Goal: Check status: Check status

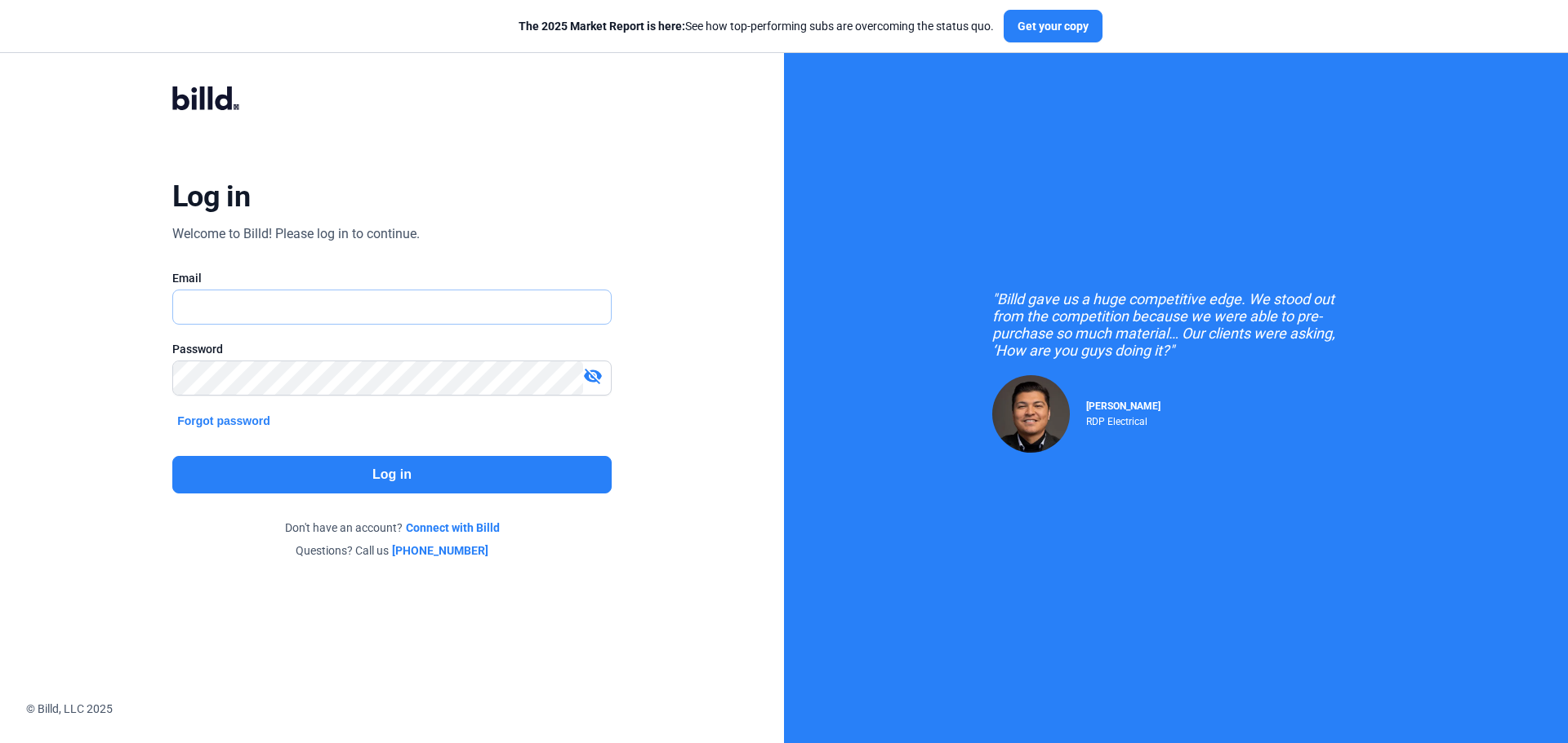
drag, startPoint x: 278, startPoint y: 304, endPoint x: 274, endPoint y: 314, distance: 10.8
click at [274, 307] on input "text" at bounding box center [383, 307] width 420 height 33
type input "[EMAIL_ADDRESS][DOMAIN_NAME]"
click at [280, 477] on button "Log in" at bounding box center [392, 474] width 439 height 37
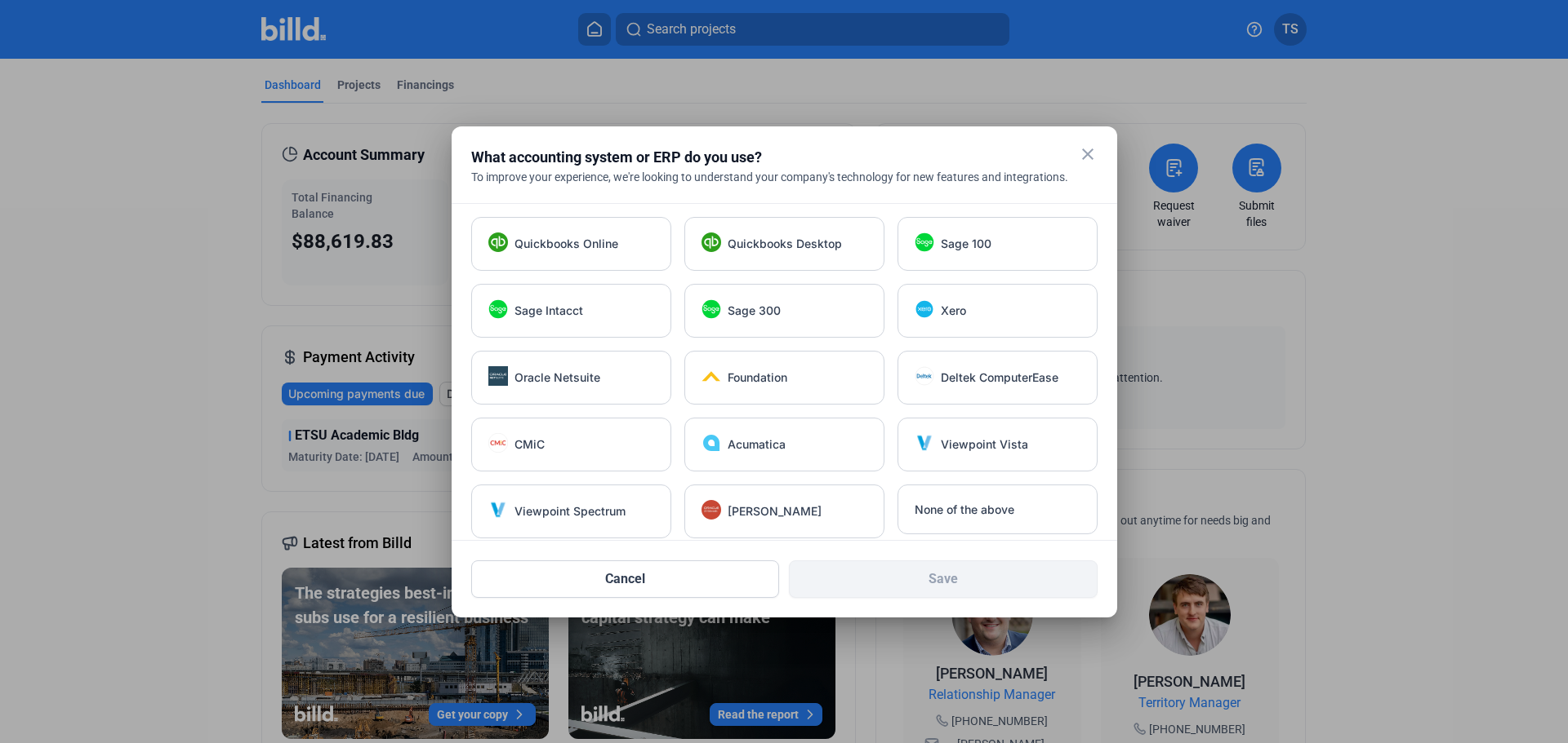
click at [130, 302] on div at bounding box center [784, 371] width 1568 height 743
click at [1090, 158] on mat-icon "close" at bounding box center [1087, 154] width 20 height 20
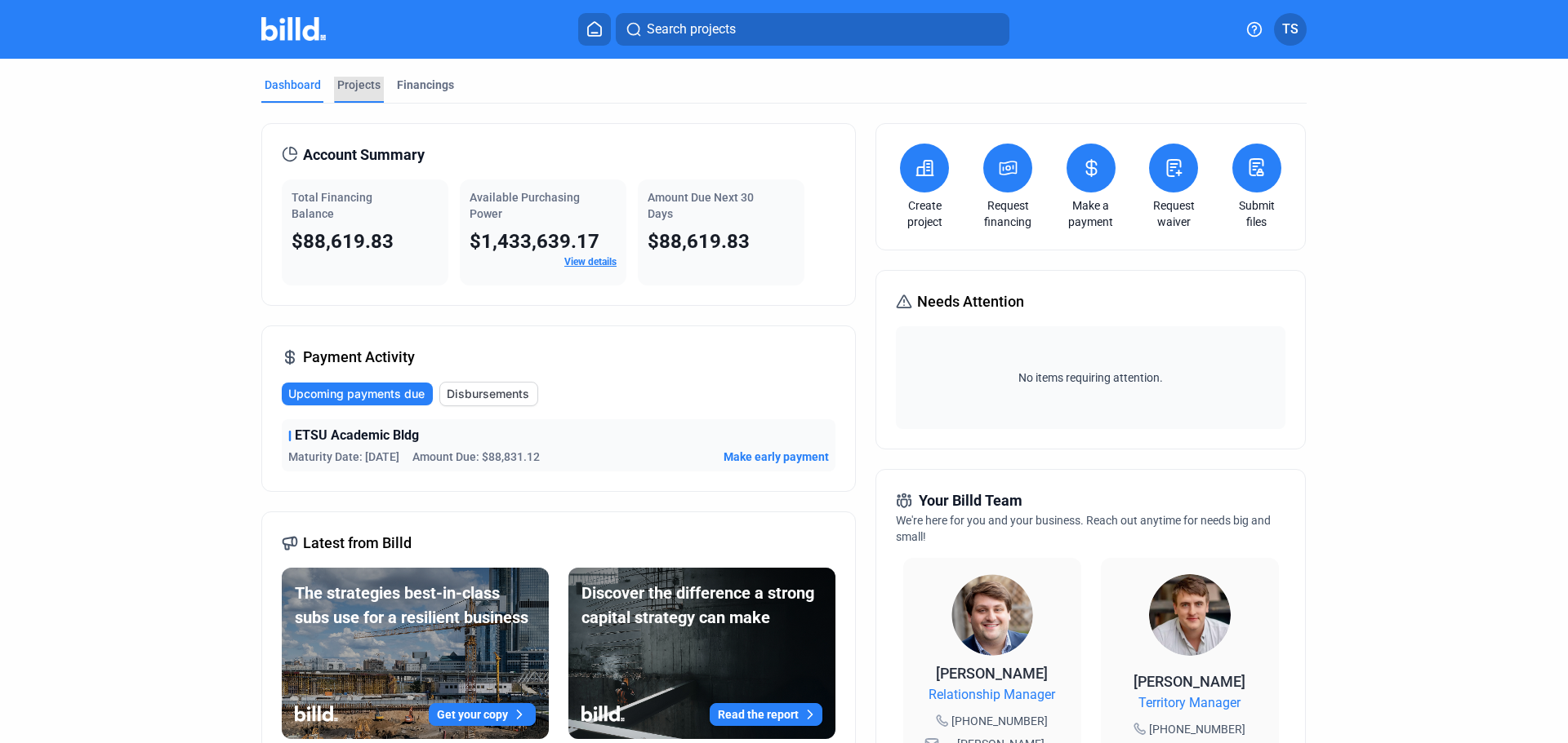
click at [347, 82] on div "Projects" at bounding box center [358, 84] width 43 height 16
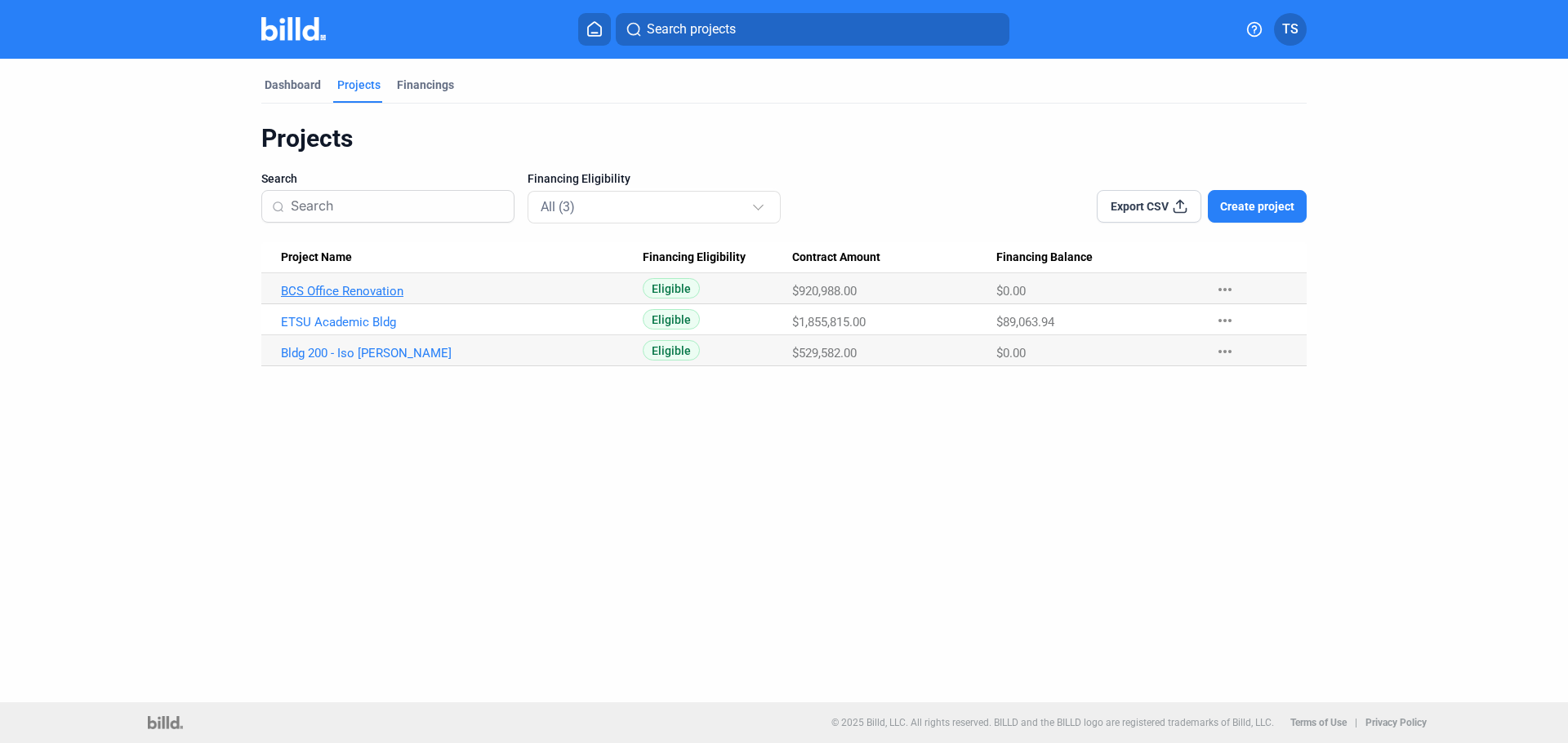
click at [353, 287] on link "BCS Office Renovation" at bounding box center [461, 291] width 362 height 14
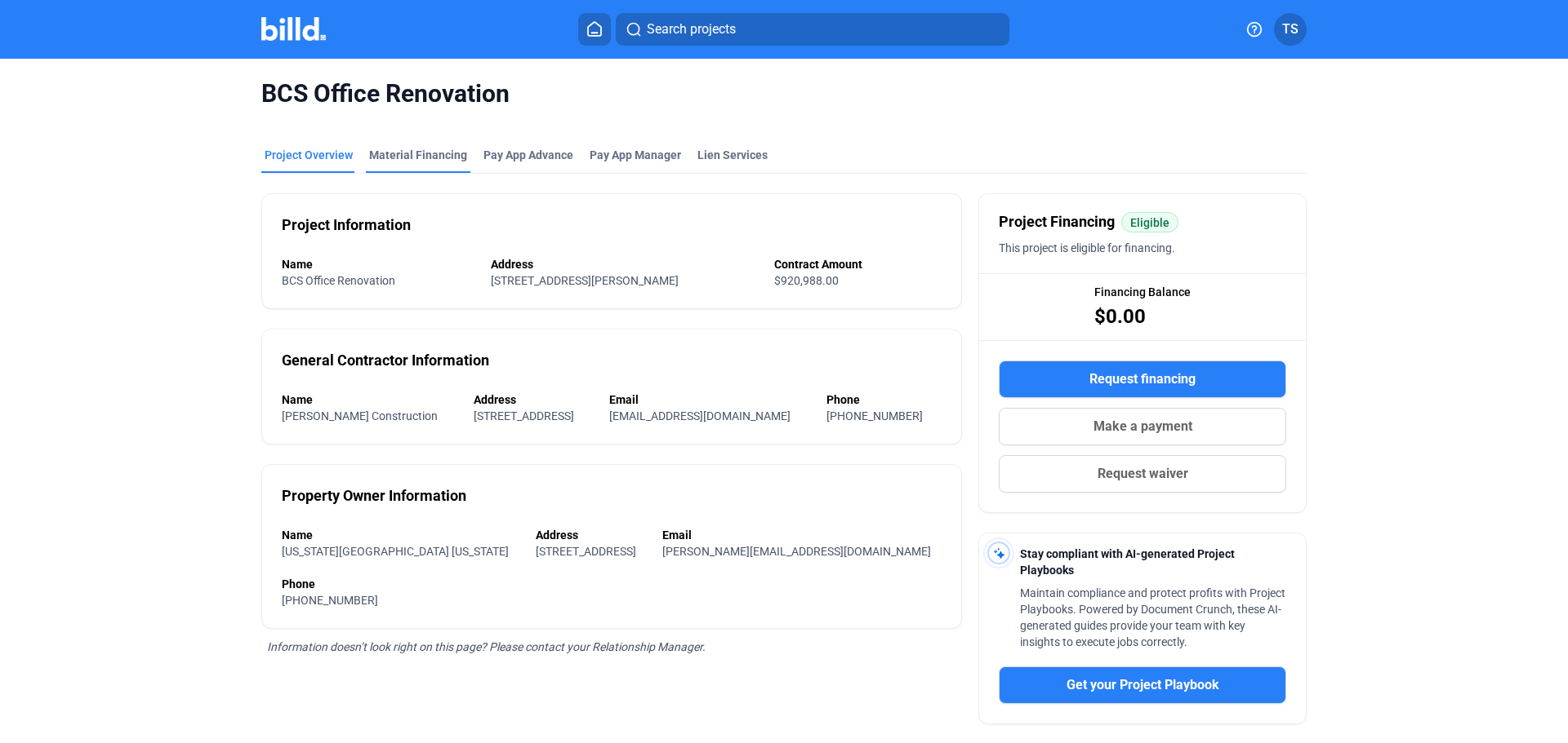
click at [430, 162] on div "Material Financing" at bounding box center [418, 155] width 98 height 16
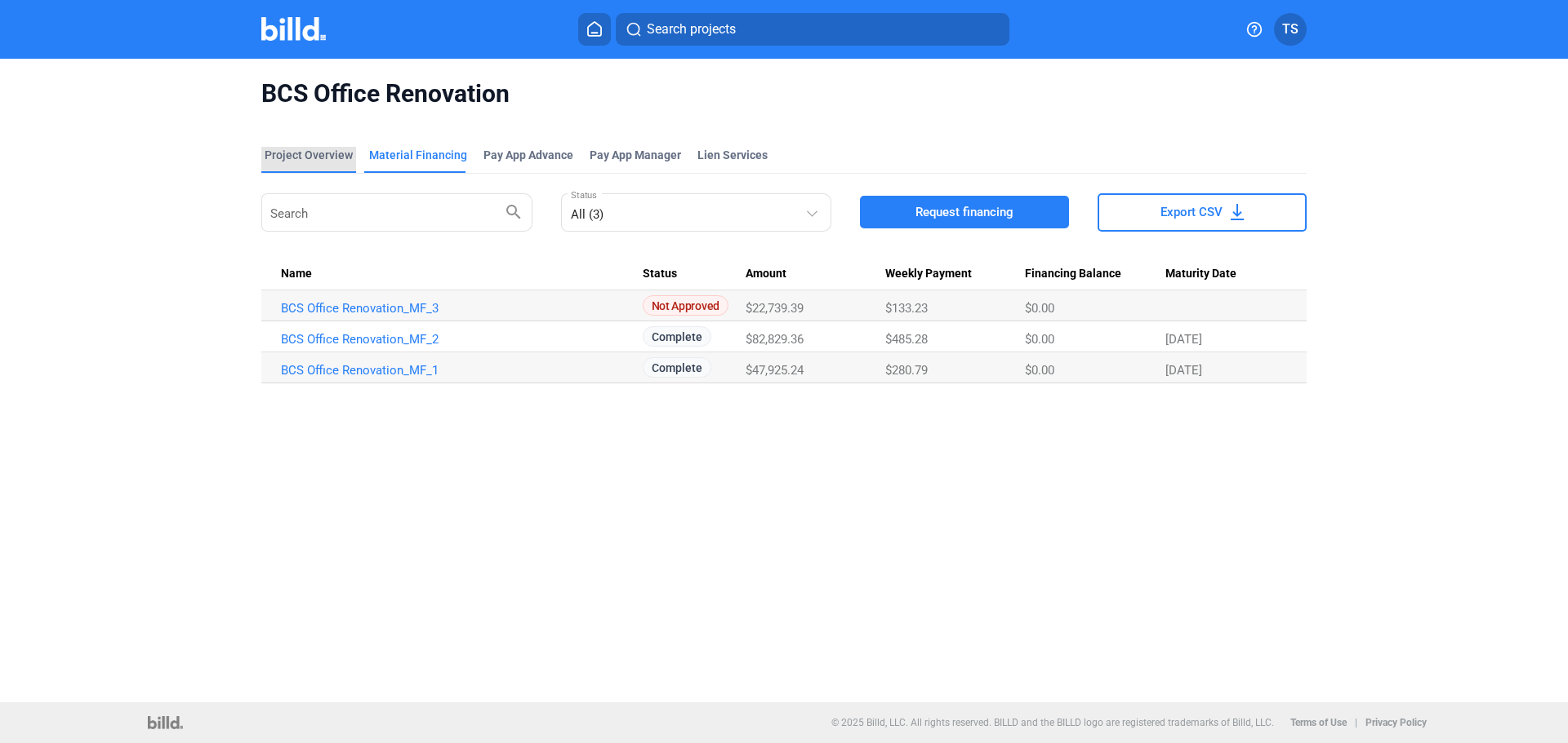
click at [336, 151] on div "Project Overview" at bounding box center [308, 155] width 88 height 16
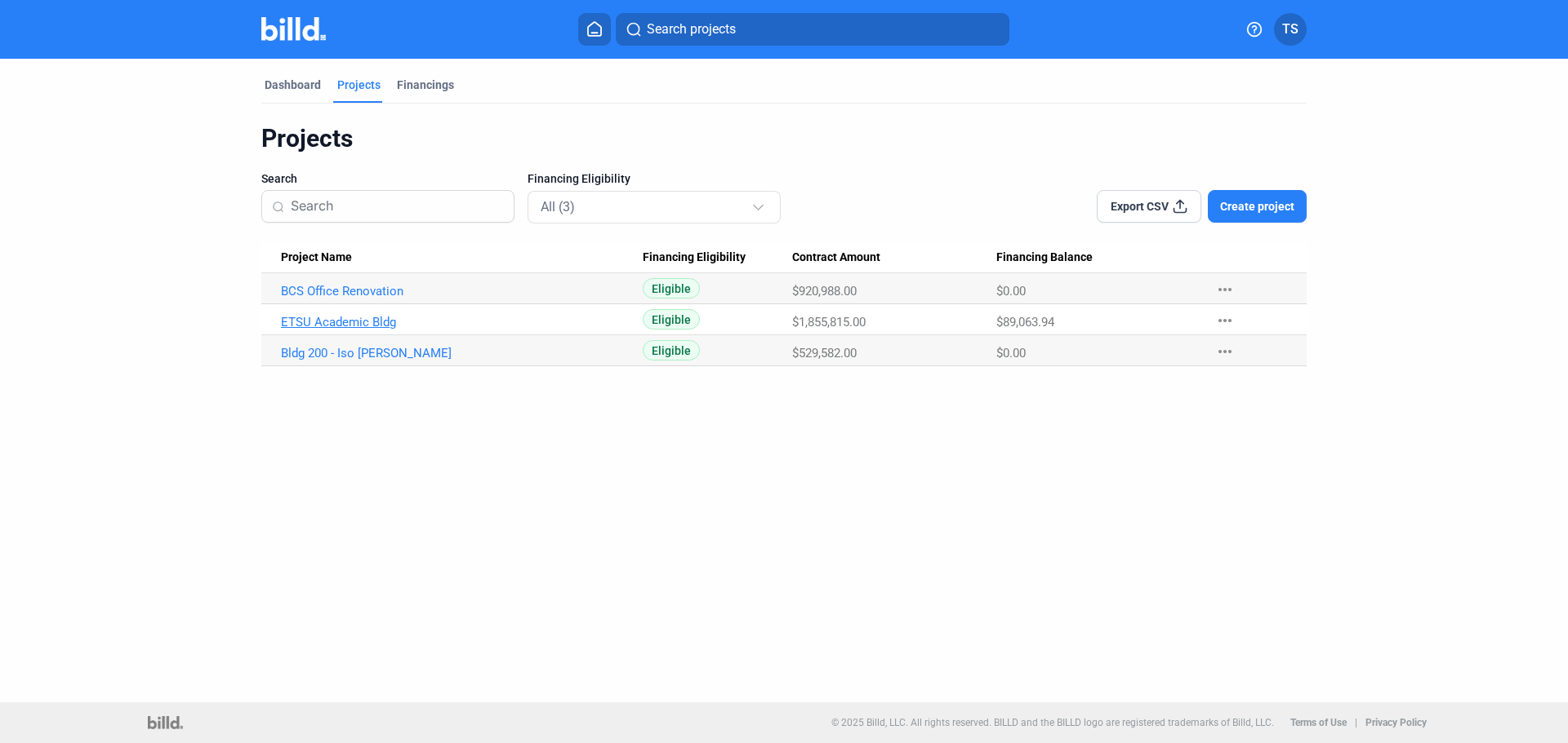
click at [365, 322] on link "ETSU Academic Bldg" at bounding box center [461, 321] width 362 height 14
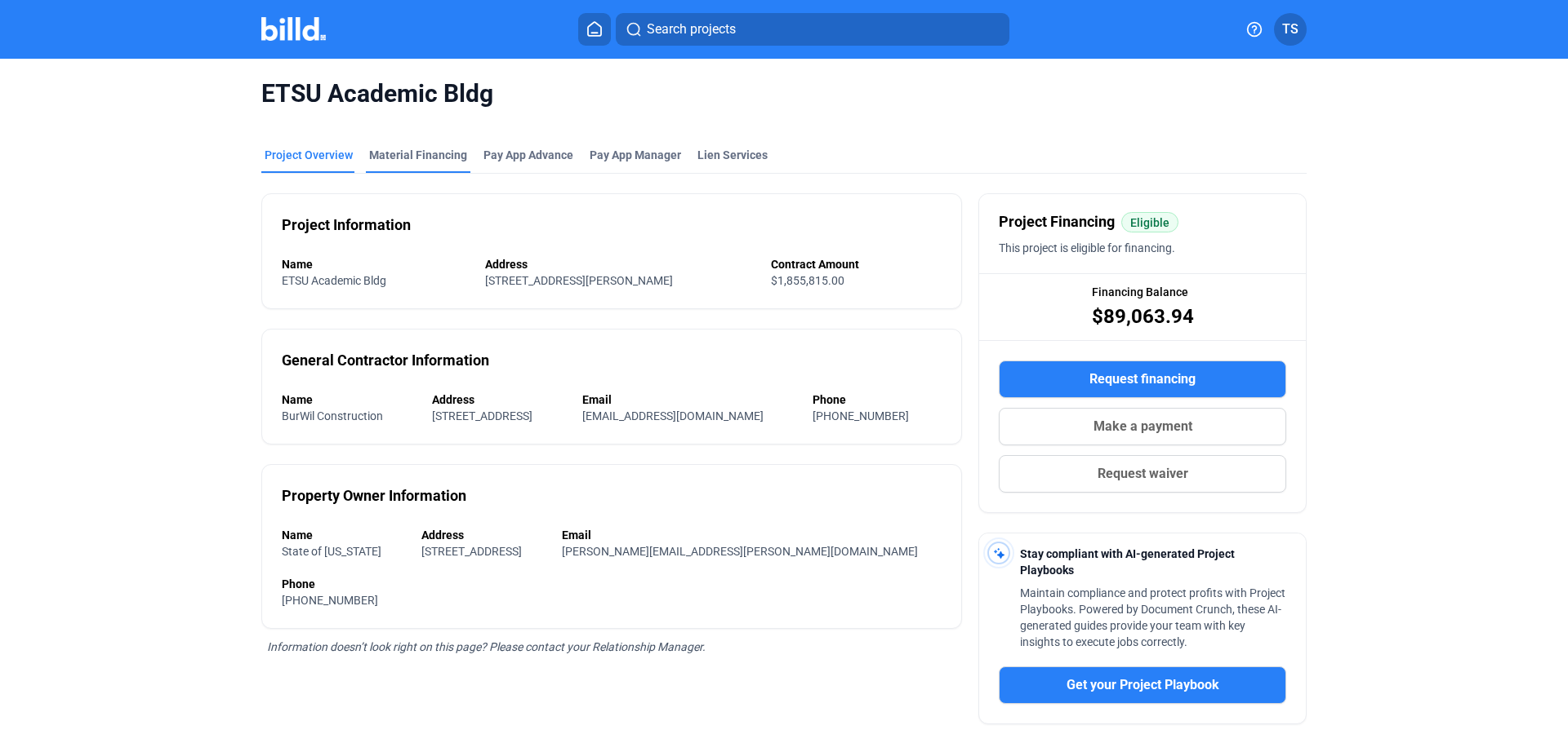
click at [408, 158] on div "Material Financing" at bounding box center [418, 155] width 98 height 16
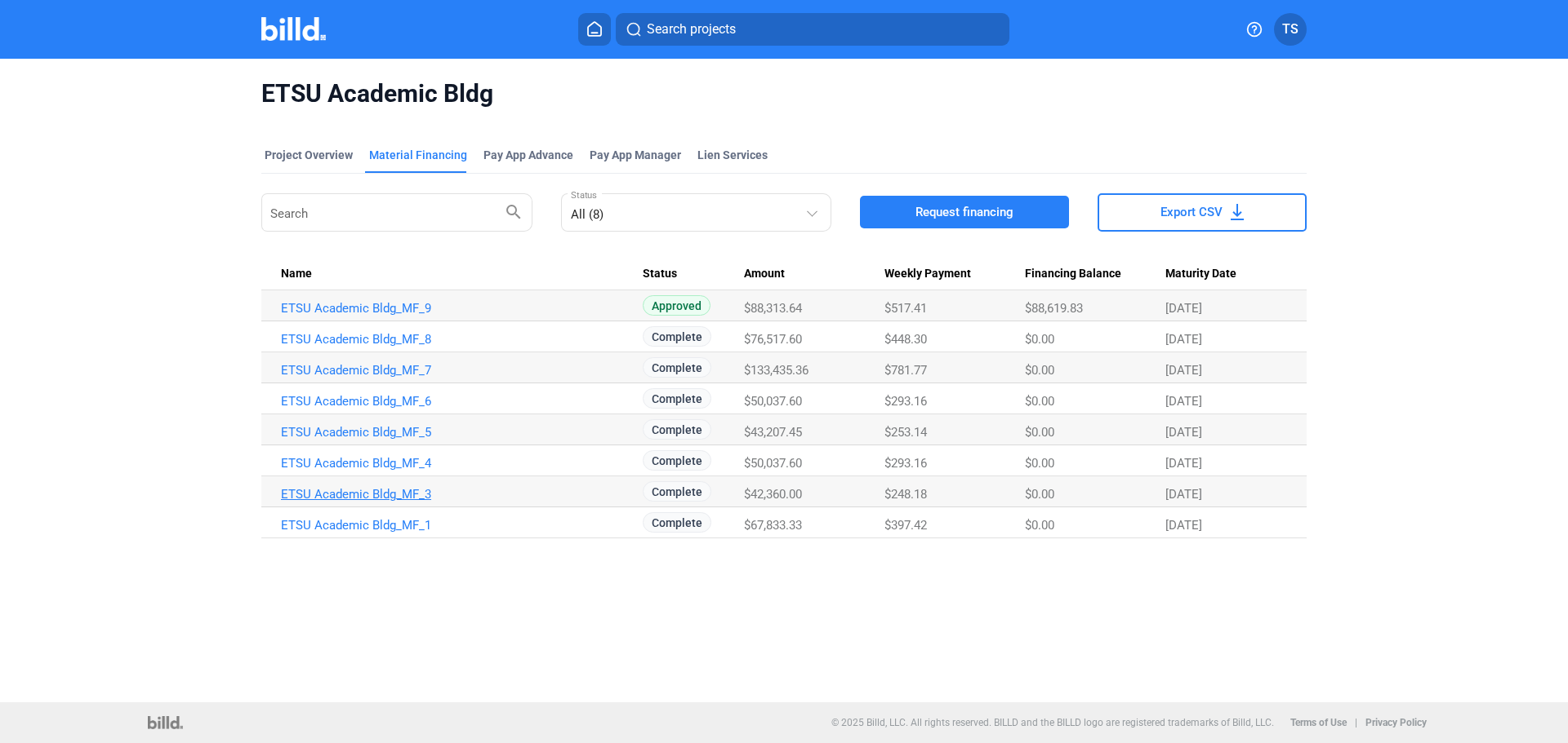
click at [369, 498] on link "ETSU Academic Bldg_MF_3" at bounding box center [461, 494] width 362 height 14
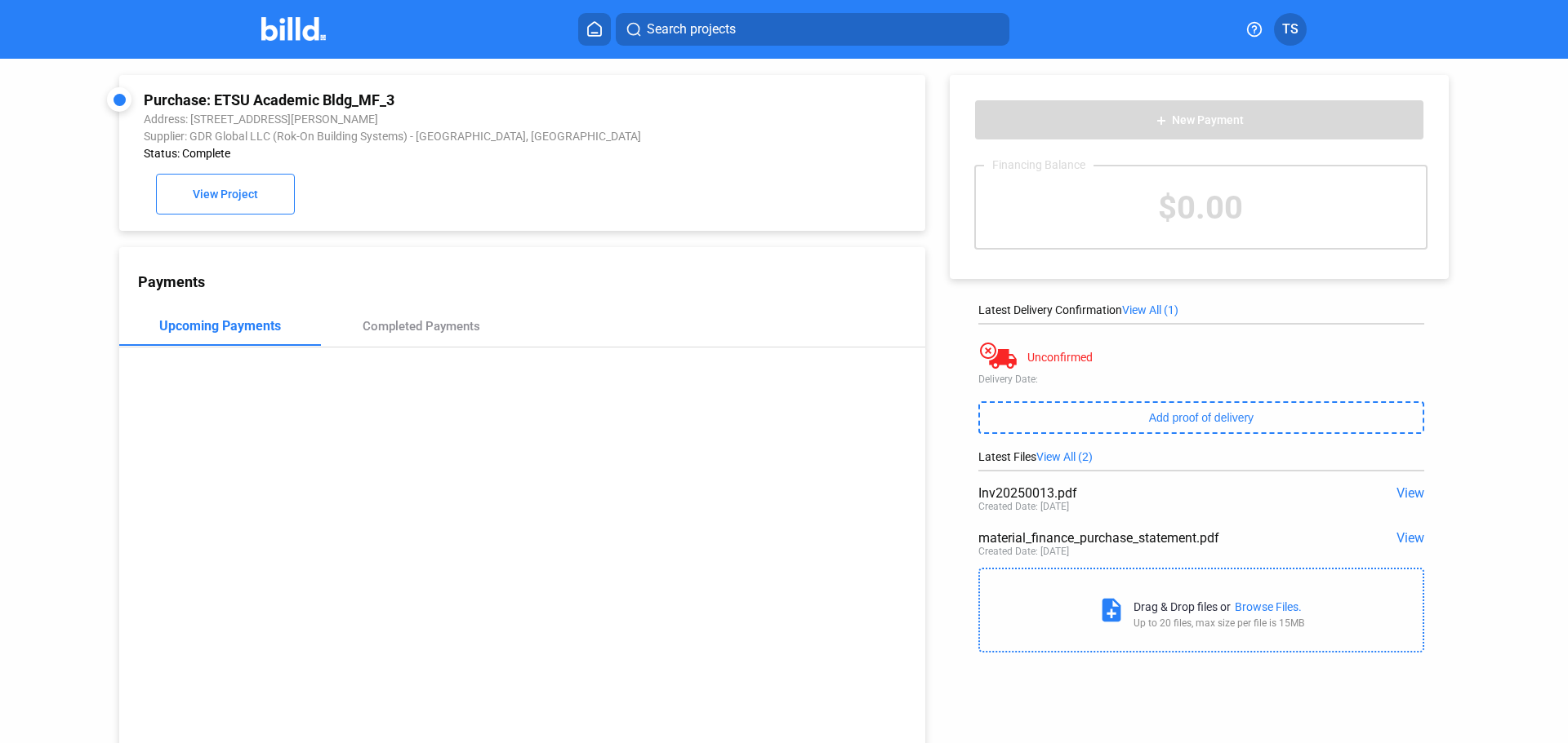
click at [1039, 500] on div "Inv20250013.pdf" at bounding box center [1157, 493] width 357 height 15
click at [1404, 496] on span "View" at bounding box center [1410, 493] width 28 height 15
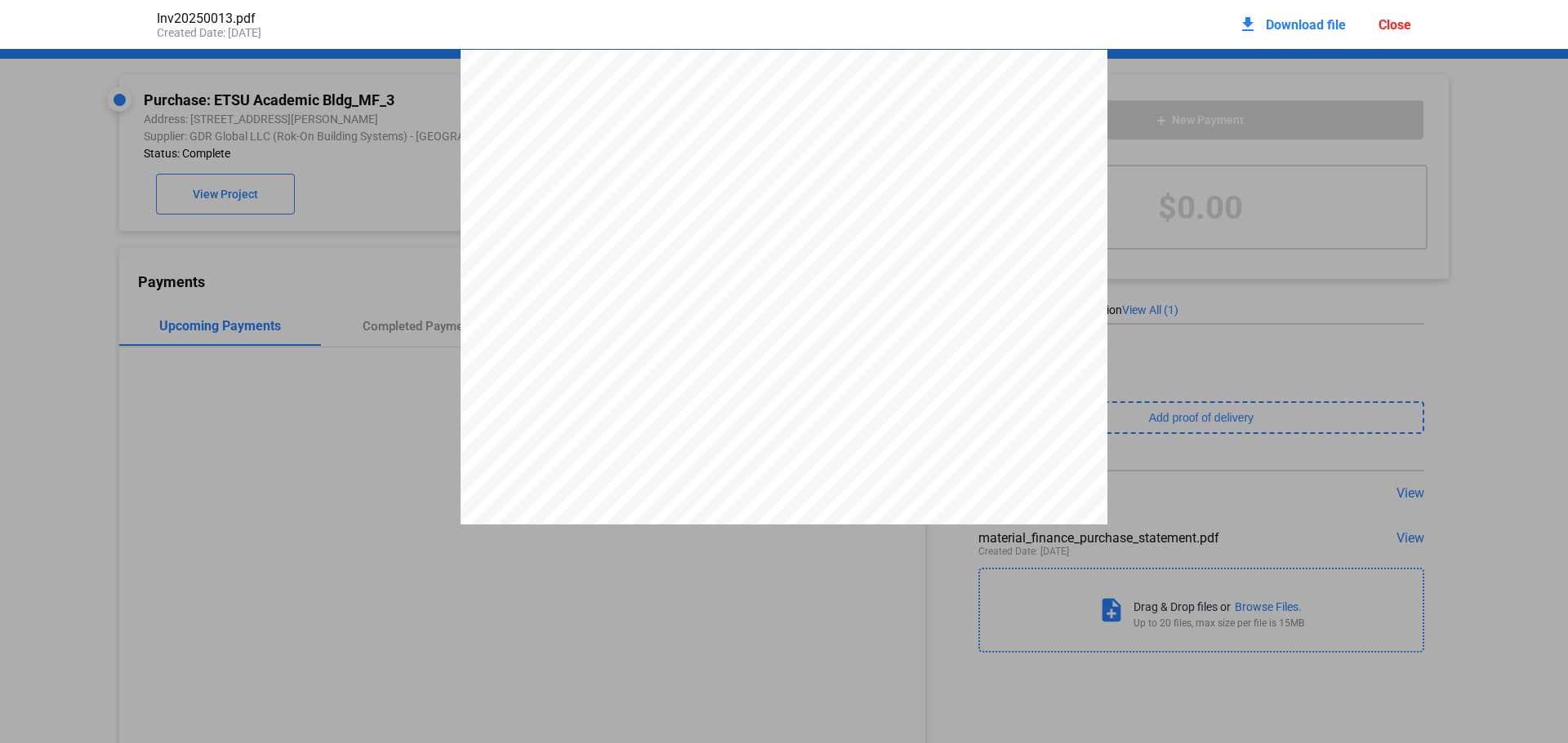
scroll to position [245, 0]
click at [587, 638] on pdf-viewer at bounding box center [784, 346] width 1568 height 595
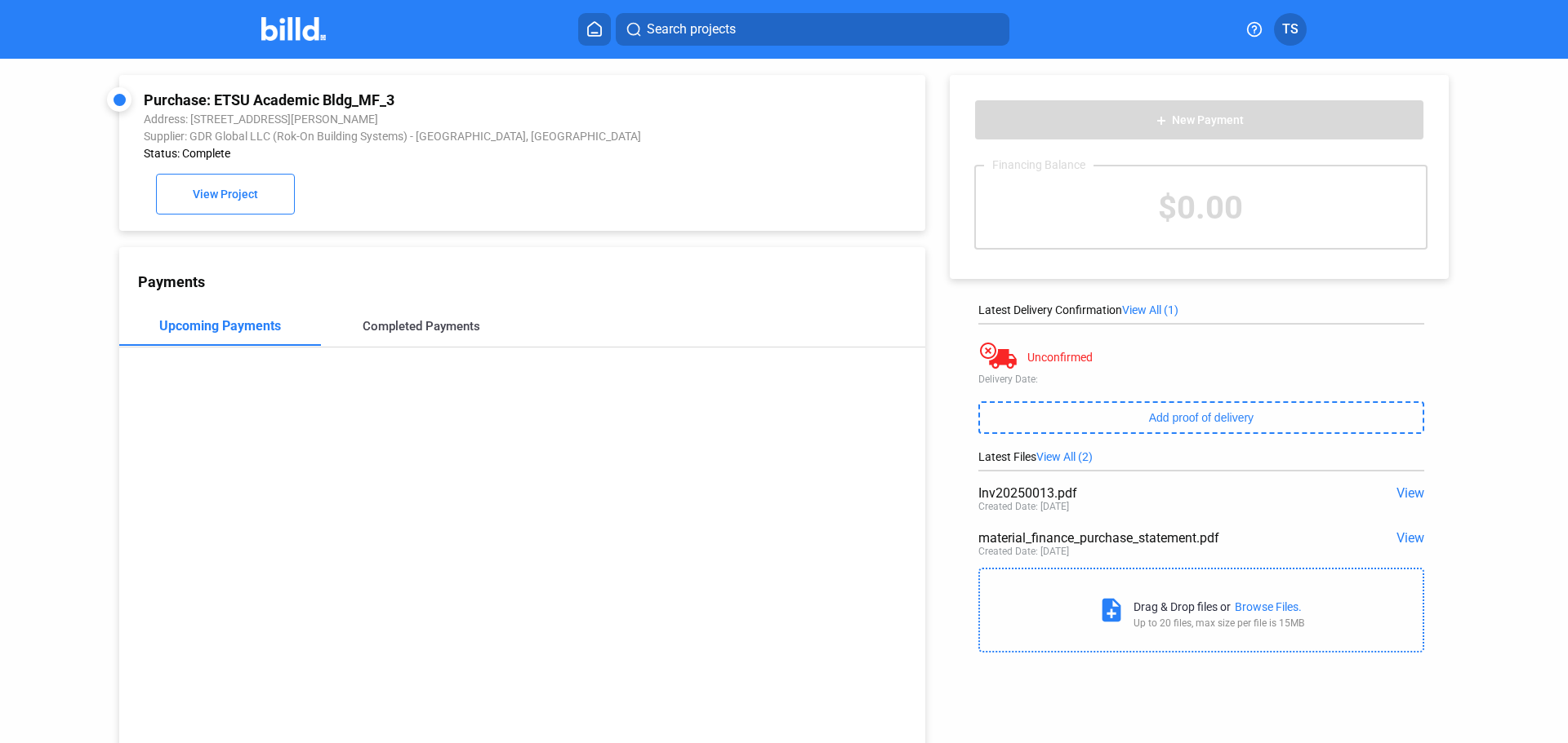
click at [426, 334] on div "Completed Payments" at bounding box center [421, 325] width 117 height 14
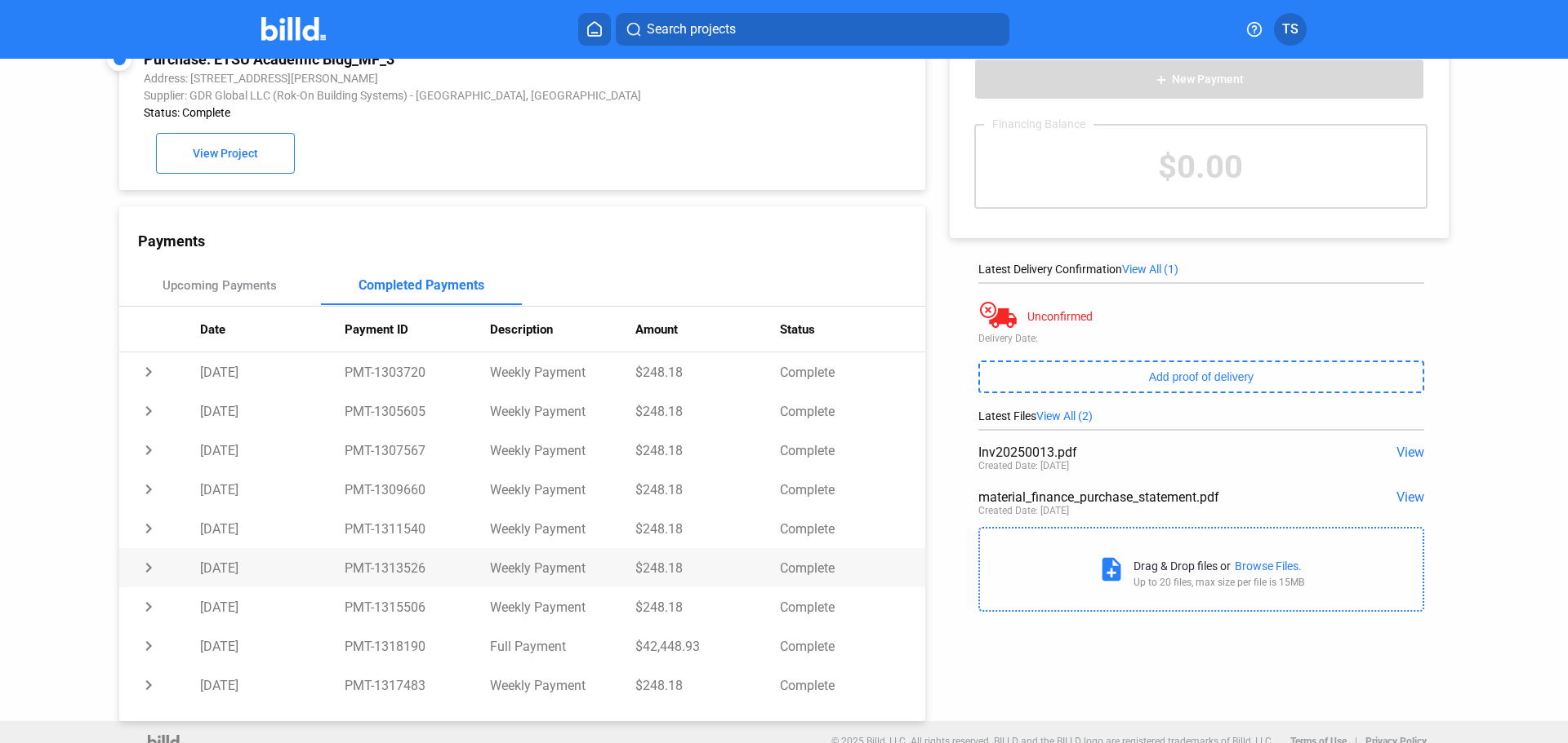
scroll to position [63, 0]
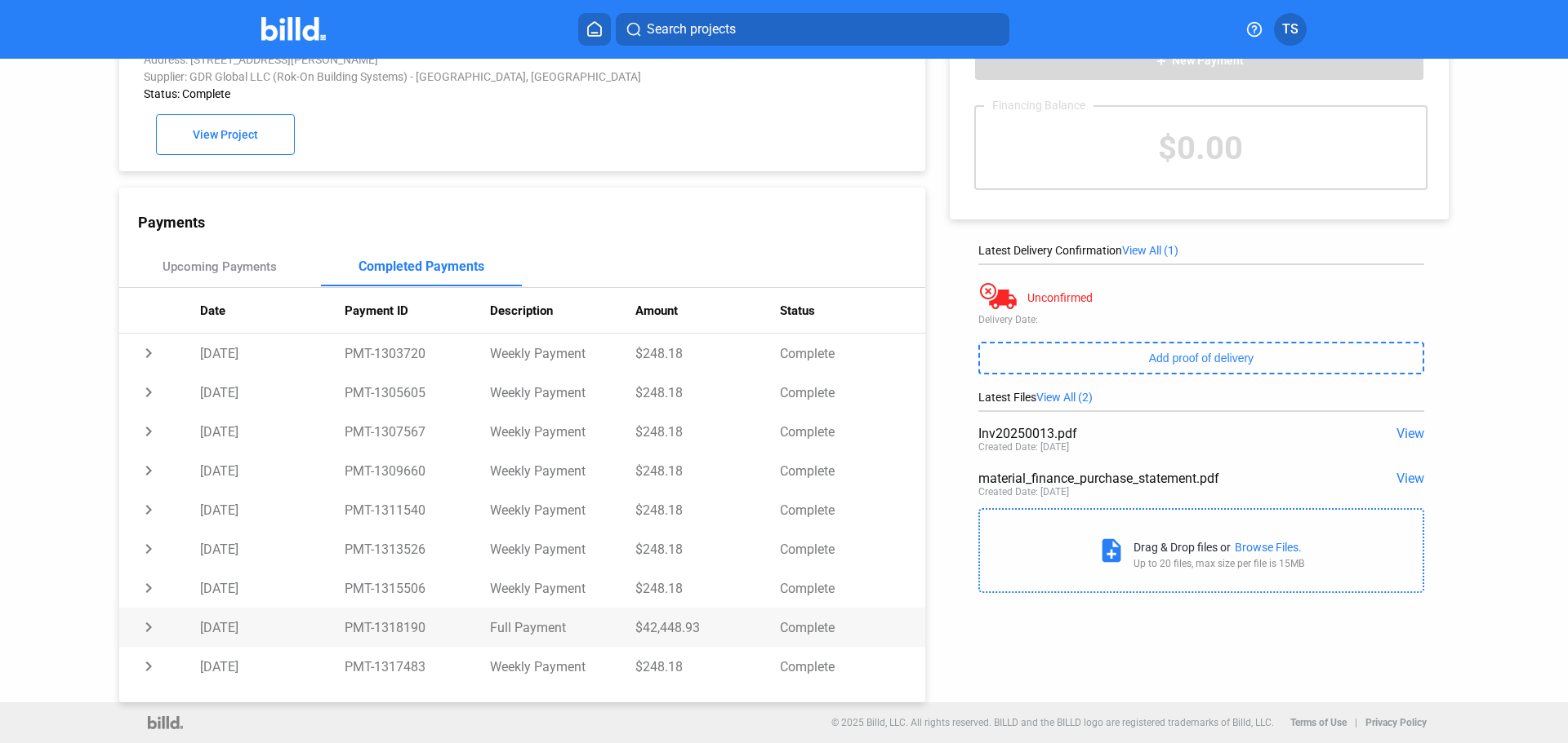
click at [149, 629] on td "chevron_right" at bounding box center [159, 627] width 81 height 39
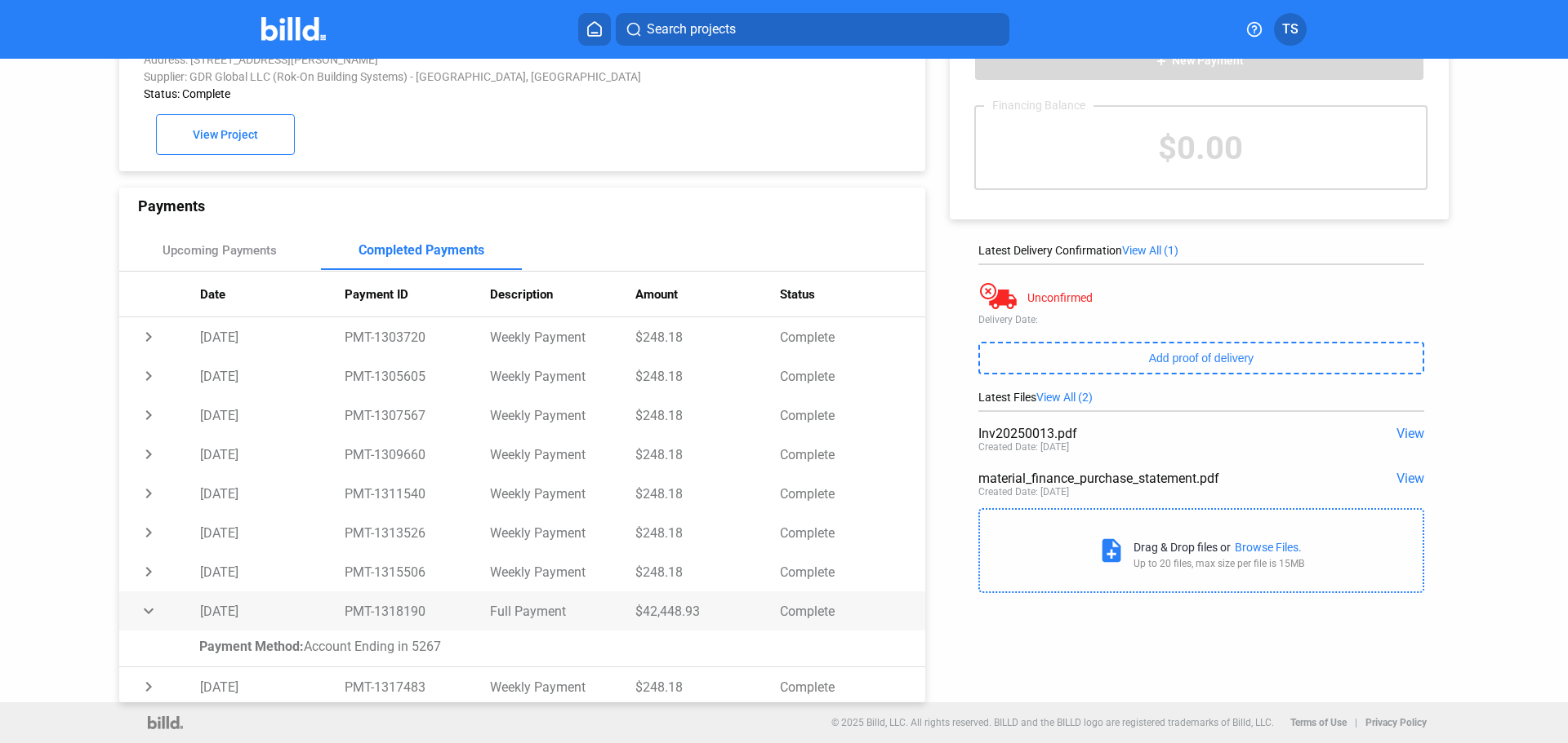
scroll to position [21, 0]
click at [1404, 427] on span "View" at bounding box center [1410, 434] width 28 height 15
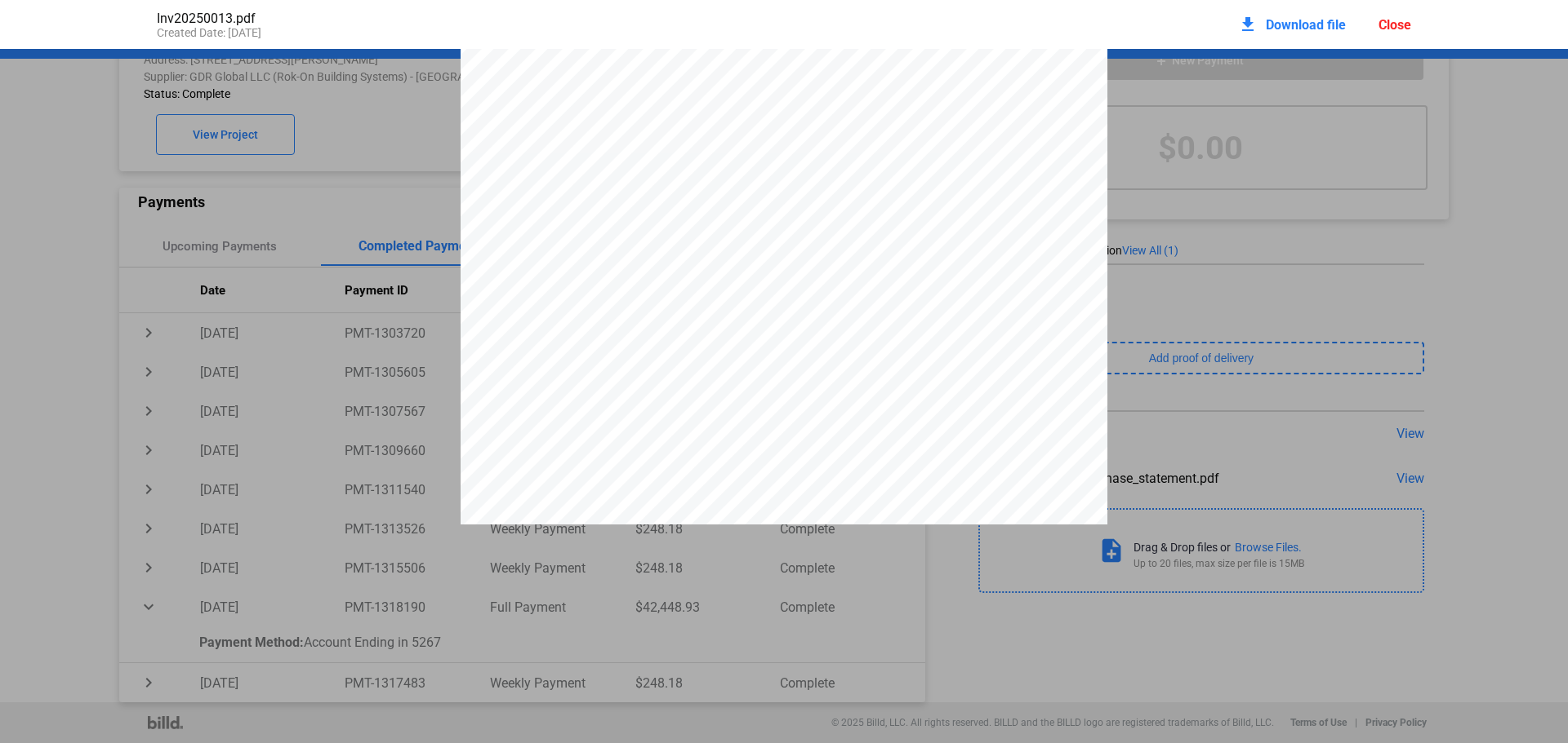
scroll to position [253, 0]
